Goal: Transaction & Acquisition: Purchase product/service

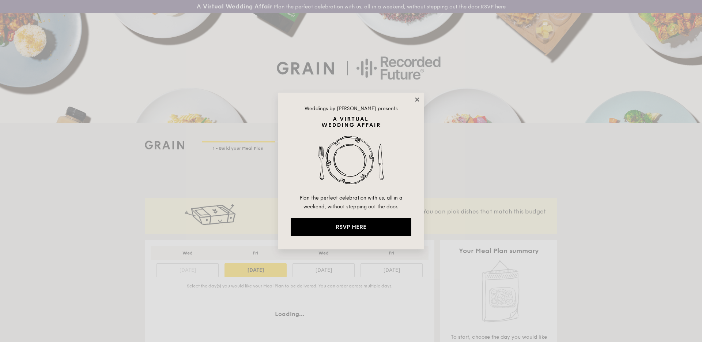
click at [418, 101] on icon at bounding box center [417, 99] width 7 height 7
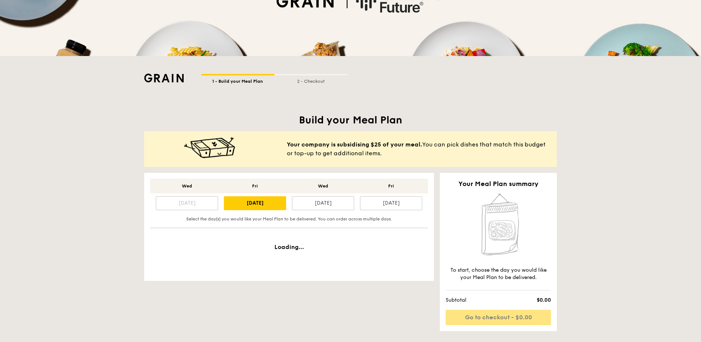
scroll to position [73, 0]
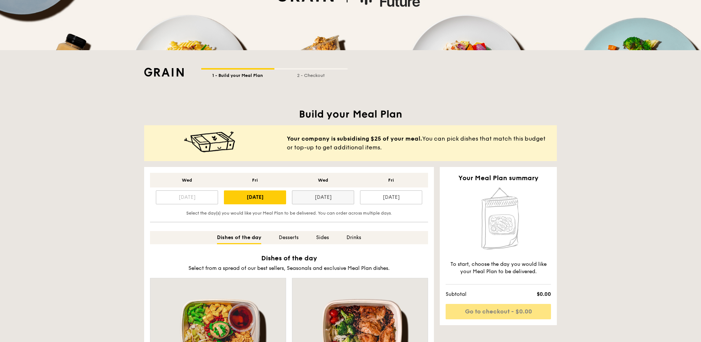
click at [314, 195] on div "[DATE]" at bounding box center [323, 197] width 62 height 14
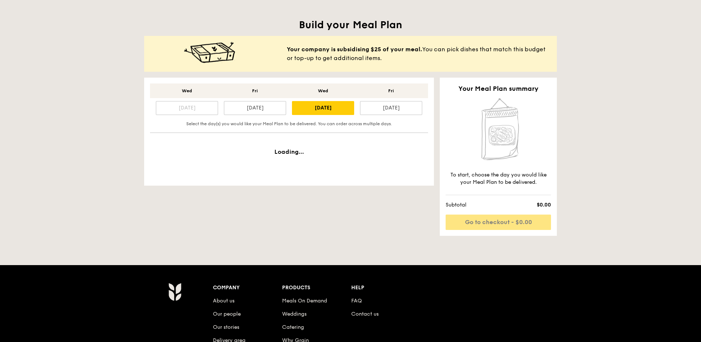
scroll to position [172, 0]
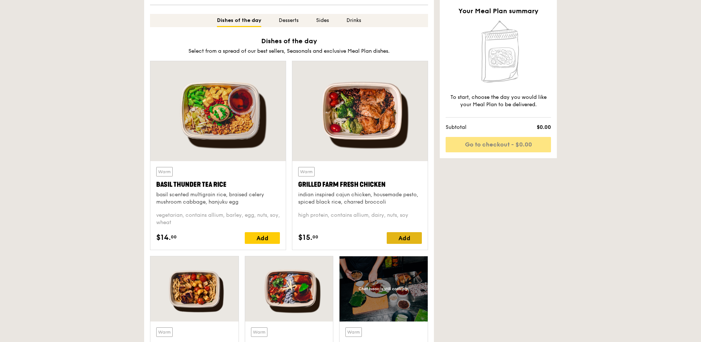
click at [396, 243] on div "Add" at bounding box center [404, 238] width 35 height 12
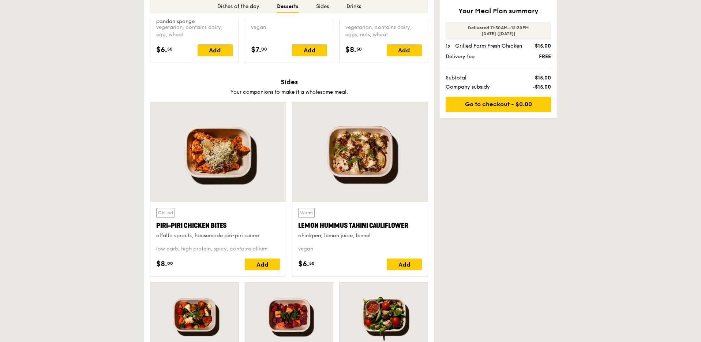
scroll to position [1236, 0]
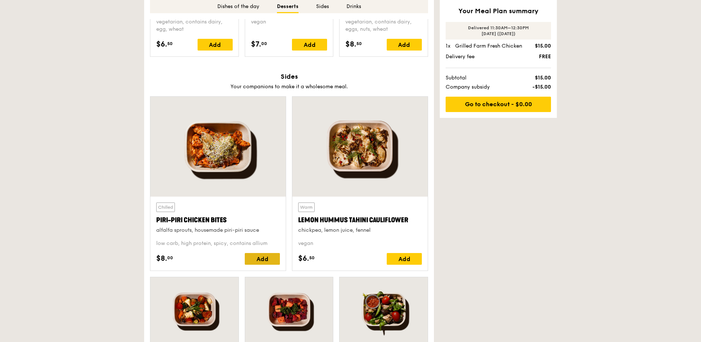
click at [253, 260] on div "Add" at bounding box center [262, 259] width 35 height 12
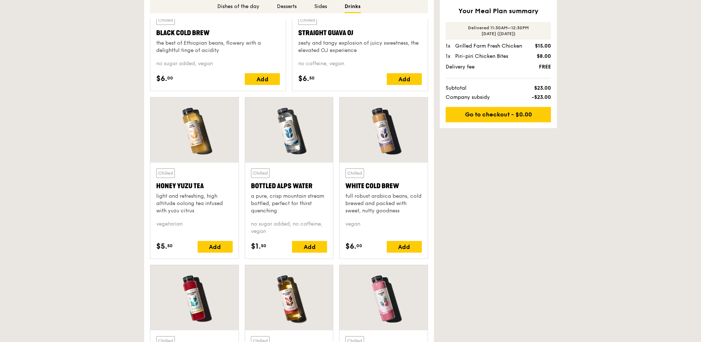
scroll to position [1807, 0]
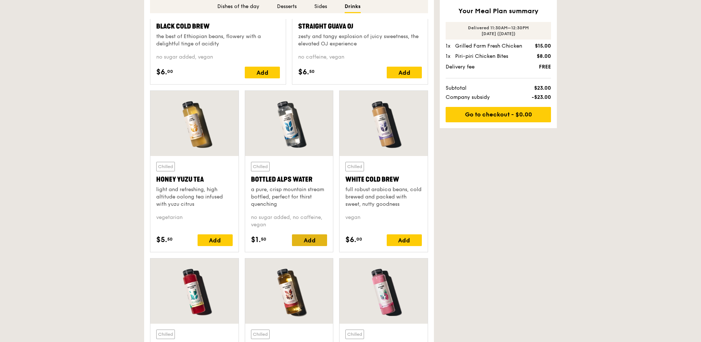
click at [318, 237] on div "Add" at bounding box center [309, 240] width 35 height 12
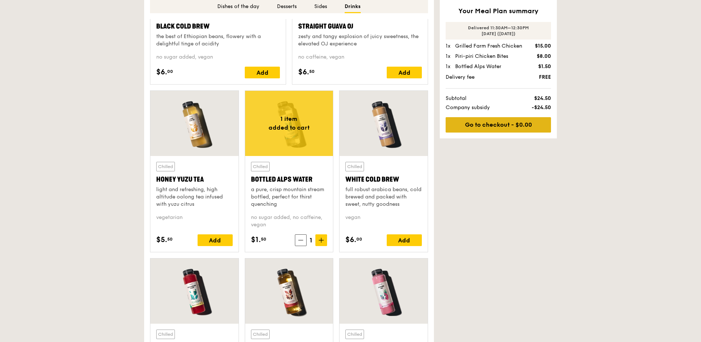
click at [500, 125] on link "Go to checkout - $0.00" at bounding box center [498, 124] width 105 height 15
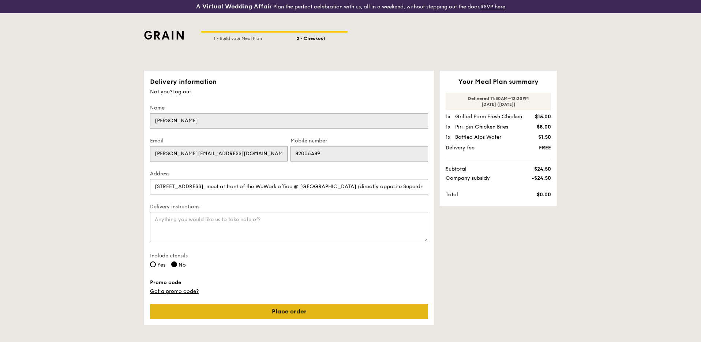
click at [323, 307] on link "Place order" at bounding box center [289, 311] width 278 height 15
